Goal: Task Accomplishment & Management: Manage account settings

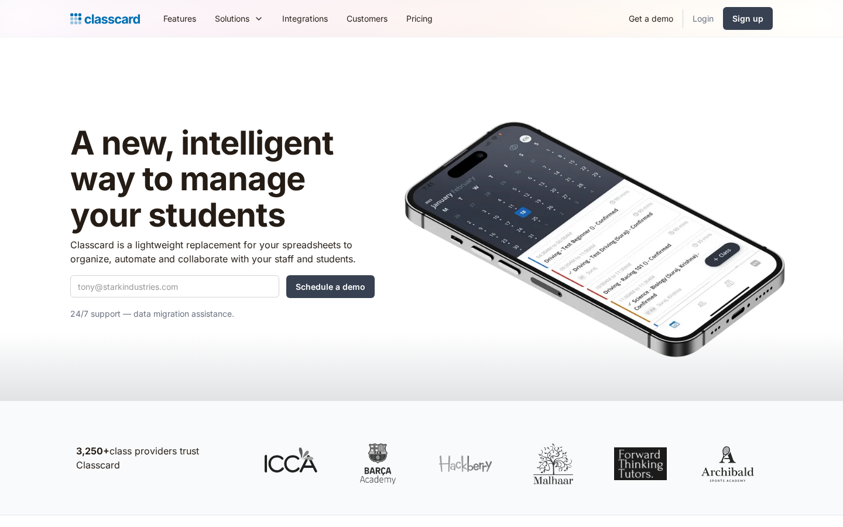
click at [709, 5] on link "Login" at bounding box center [703, 18] width 40 height 26
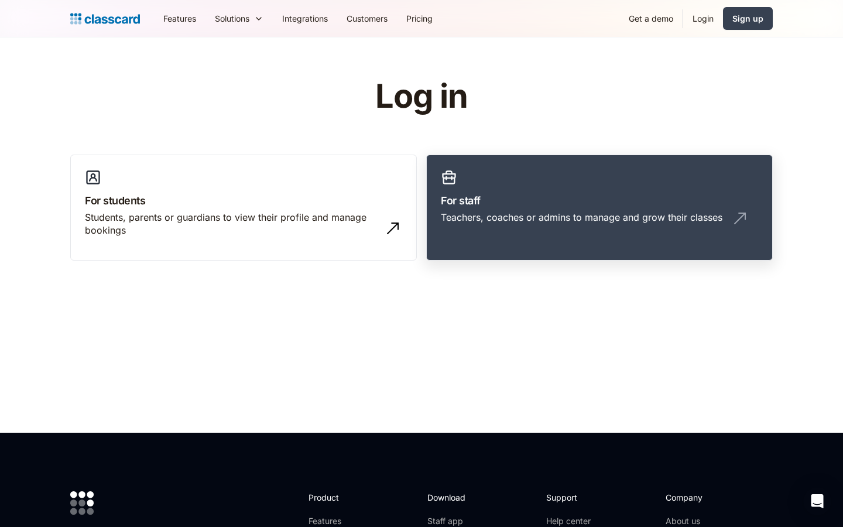
click at [509, 221] on div "Teachers, coaches or admins to manage and grow their classes" at bounding box center [582, 217] width 282 height 13
